Goal: Transaction & Acquisition: Purchase product/service

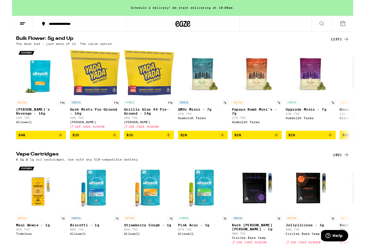
scroll to position [670, 0]
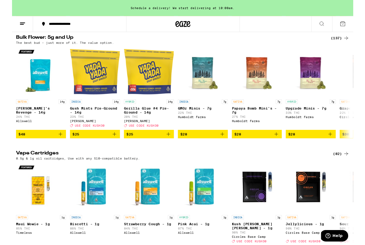
click at [351, 44] on div "(137)" at bounding box center [351, 41] width 20 height 6
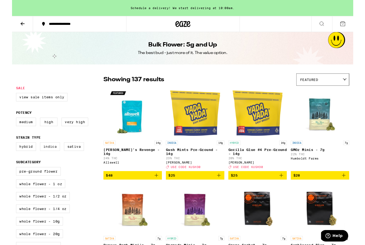
click at [45, 157] on label "Indica" at bounding box center [40, 156] width 21 height 9
click at [6, 154] on input "Indica" at bounding box center [5, 153] width 0 height 0
checkbox input "true"
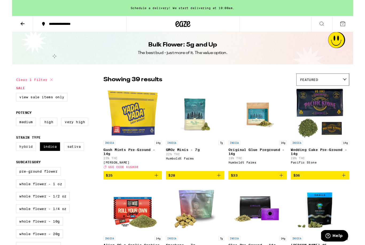
click at [20, 158] on label "Hybrid" at bounding box center [14, 156] width 21 height 9
click at [6, 154] on input "Hybrid" at bounding box center [5, 153] width 0 height 0
checkbox input "true"
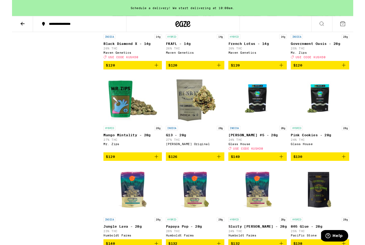
scroll to position [1723, 0]
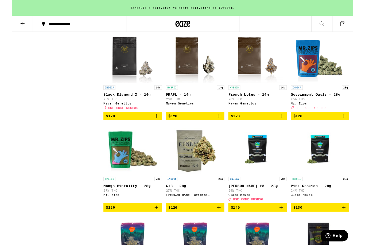
click at [331, 89] on img "Open page for Government Oasis - 28g from Mr. Zips" at bounding box center [330, 62] width 63 height 54
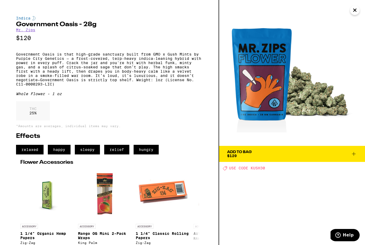
scroll to position [1496, 0]
click at [324, 154] on span "Add To Bag $120" at bounding box center [292, 153] width 130 height 7
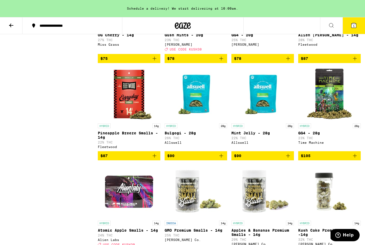
click at [357, 27] on icon at bounding box center [354, 25] width 5 height 5
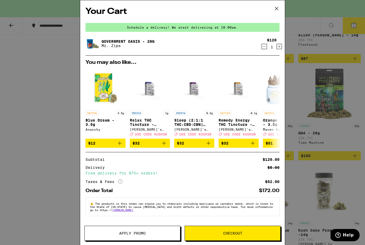
click at [232, 27] on div "Schedule a delivery! We start delivering at 10:00am." at bounding box center [183, 27] width 194 height 9
click at [136, 43] on link "Government Oasis - 28g" at bounding box center [128, 41] width 53 height 4
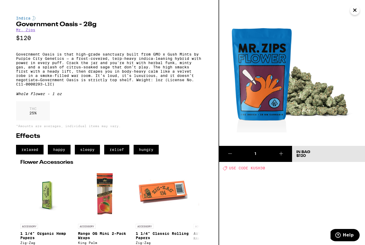
click at [357, 13] on icon "Close" at bounding box center [355, 10] width 6 height 8
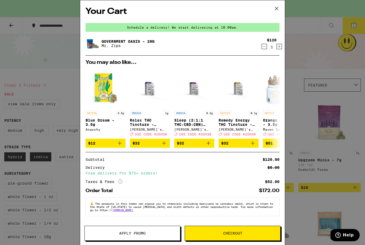
scroll to position [3, 0]
click at [148, 236] on button "Apply Promo" at bounding box center [133, 233] width 96 height 15
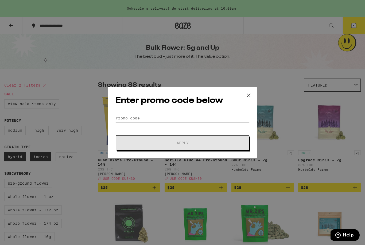
click at [204, 121] on input "Promo Code" at bounding box center [183, 118] width 134 height 8
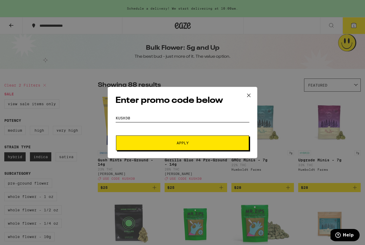
type input "KUSH30"
click at [210, 144] on span "Apply" at bounding box center [183, 143] width 96 height 4
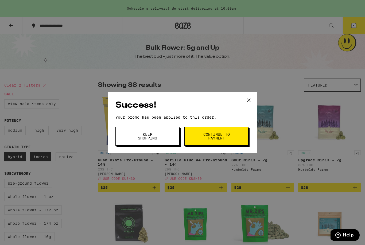
click at [226, 138] on span "Continue to payment" at bounding box center [216, 136] width 27 height 7
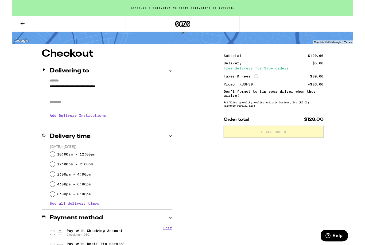
scroll to position [92, 0]
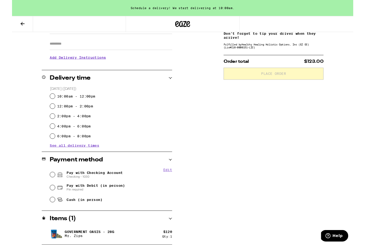
click at [42, 188] on input "Pay with Checking Account Checking - 1030" at bounding box center [43, 186] width 5 height 5
radio input "true"
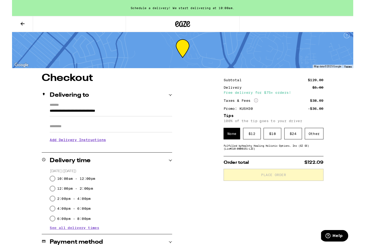
scroll to position [1, 0]
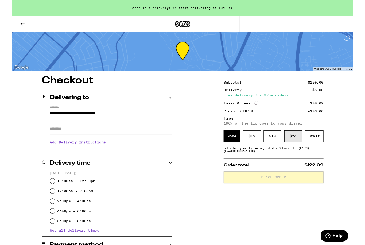
click at [305, 148] on div "$ 24" at bounding box center [301, 146] width 19 height 12
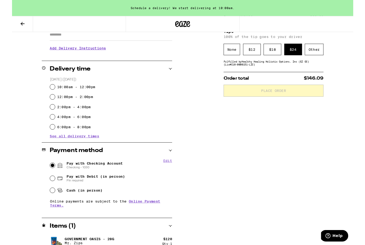
scroll to position [109, 0]
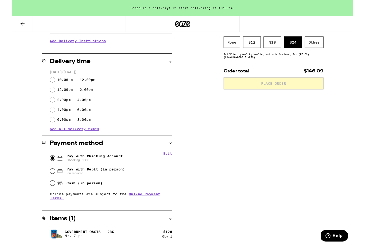
click at [46, 84] on div "10:00am - 12:00pm" at bounding box center [106, 85] width 131 height 11
click at [42, 87] on input "10:00am - 12:00pm" at bounding box center [43, 85] width 5 height 5
radio input "true"
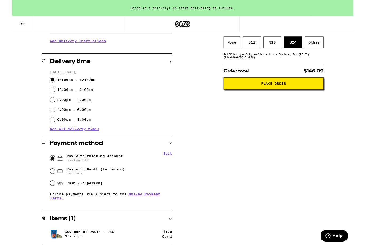
click at [288, 91] on span "Place Order" at bounding box center [280, 89] width 26 height 4
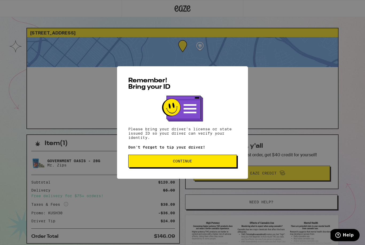
click at [208, 163] on span "Continue" at bounding box center [183, 161] width 100 height 4
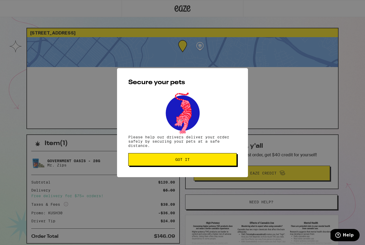
click at [201, 159] on span "Got it" at bounding box center [183, 160] width 100 height 4
